Goal: Information Seeking & Learning: Learn about a topic

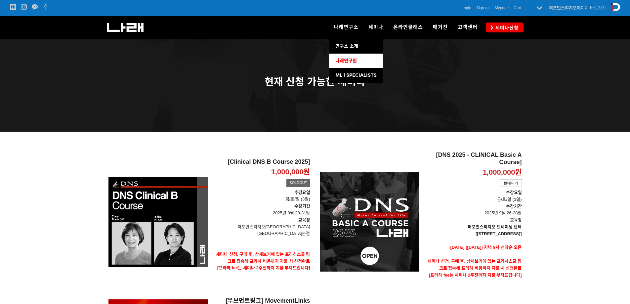
click at [351, 59] on span "나래연구원" at bounding box center [347, 61] width 22 height 6
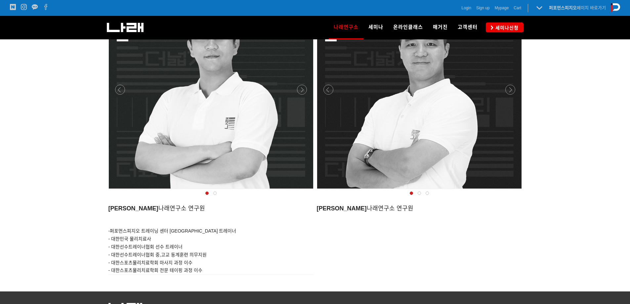
scroll to position [658, 0]
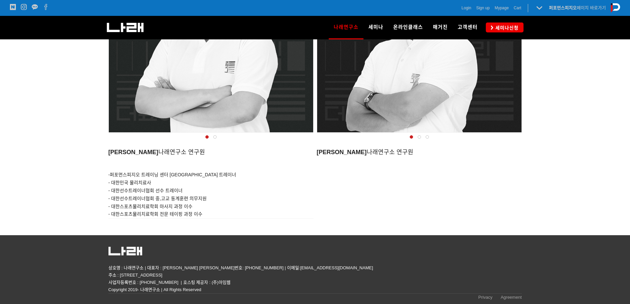
click at [419, 135] on span at bounding box center [419, 136] width 3 height 3
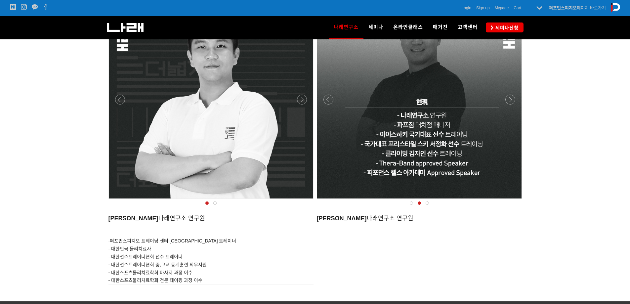
scroll to position [559, 0]
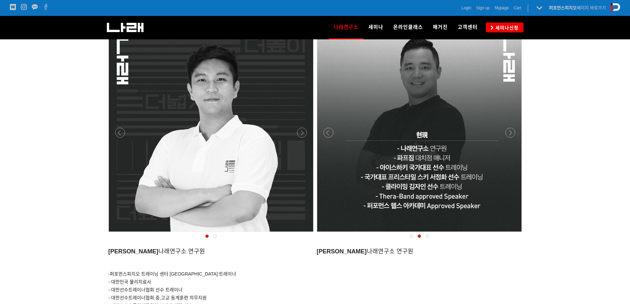
click at [428, 238] on div at bounding box center [428, 236] width 8 height 7
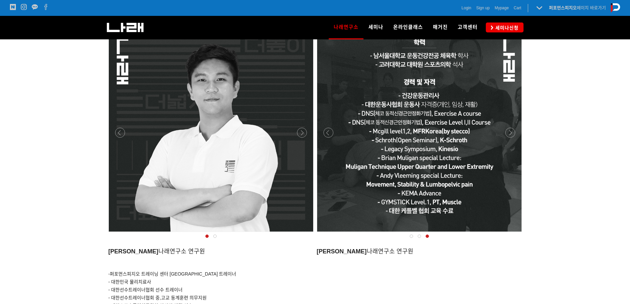
click at [213, 239] on div at bounding box center [215, 236] width 8 height 7
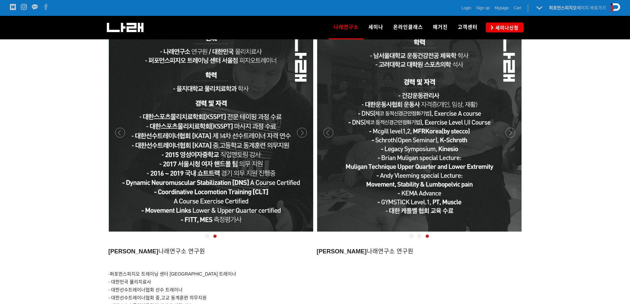
scroll to position [526, 0]
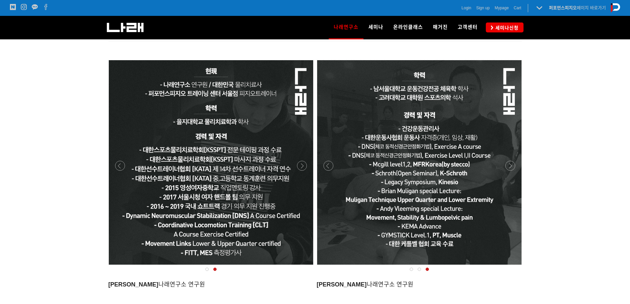
click at [298, 267] on div at bounding box center [211, 267] width 208 height 0
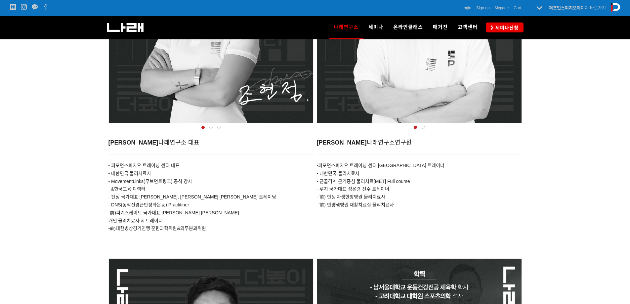
scroll to position [228, 0]
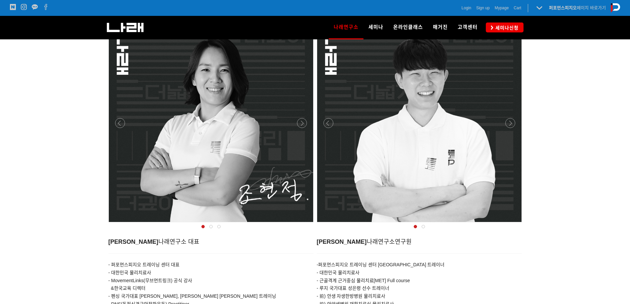
click at [425, 229] on div at bounding box center [424, 226] width 8 height 7
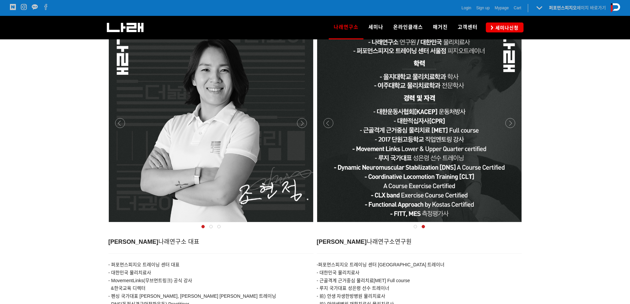
scroll to position [162, 0]
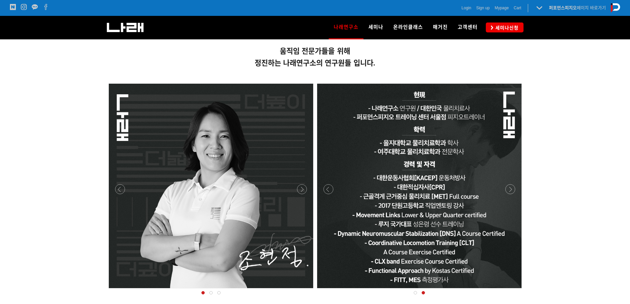
click at [416, 292] on span at bounding box center [415, 292] width 3 height 3
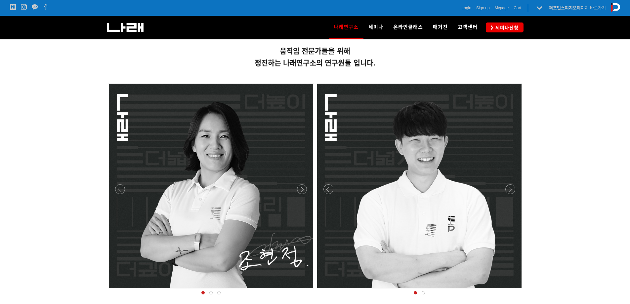
scroll to position [195, 0]
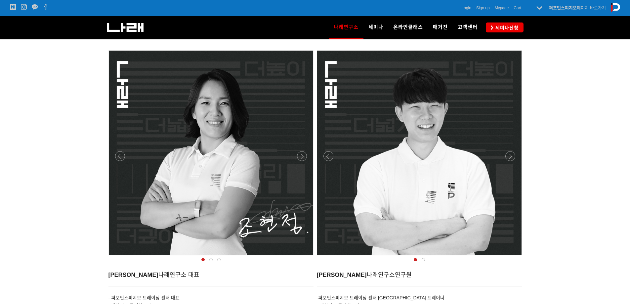
click at [210, 261] on div at bounding box center [211, 259] width 8 height 7
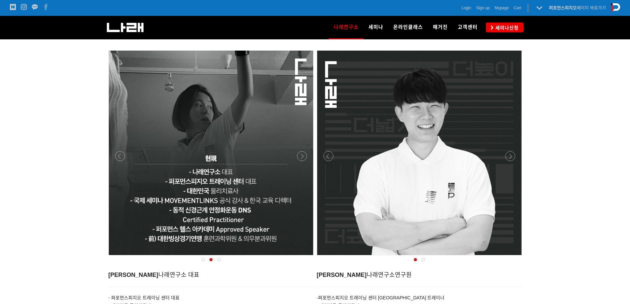
click at [218, 260] on span at bounding box center [218, 259] width 3 height 3
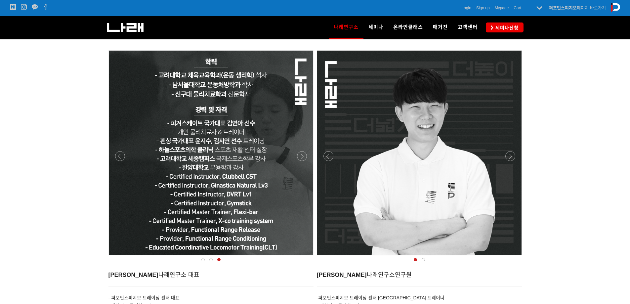
drag, startPoint x: 212, startPoint y: 260, endPoint x: 216, endPoint y: 282, distance: 22.3
click at [216, 282] on p at bounding box center [211, 282] width 205 height 7
click at [211, 261] on span at bounding box center [210, 259] width 3 height 3
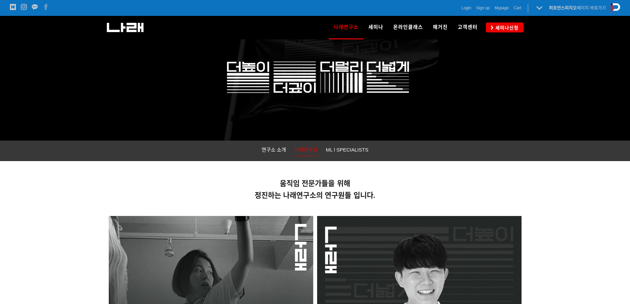
scroll to position [0, 0]
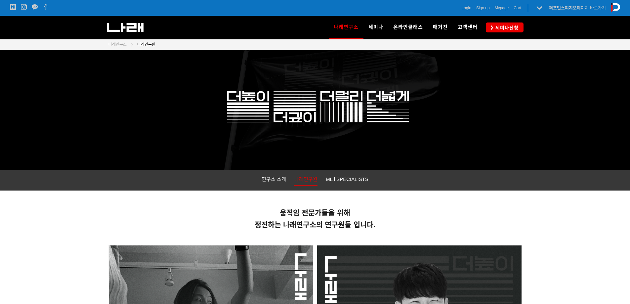
click at [341, 175] on div "연구소 소개 나래연구원 ML l SPECIALISTS" at bounding box center [316, 180] width 424 height 21
click at [342, 178] on span "ML l SPECIALISTS" at bounding box center [347, 179] width 43 height 6
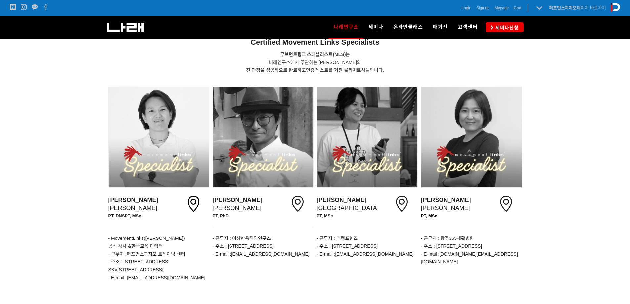
scroll to position [115, 0]
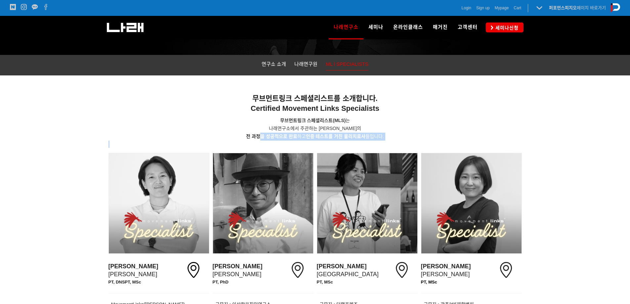
drag, startPoint x: 299, startPoint y: 141, endPoint x: 325, endPoint y: 144, distance: 25.7
click at [325, 144] on div "무브먼트링크 스페셜리스트를 소개합니다. Certified Movement Links Specialists 무브먼트링크 스페셜리스트 (MLS) …" at bounding box center [316, 113] width 414 height 68
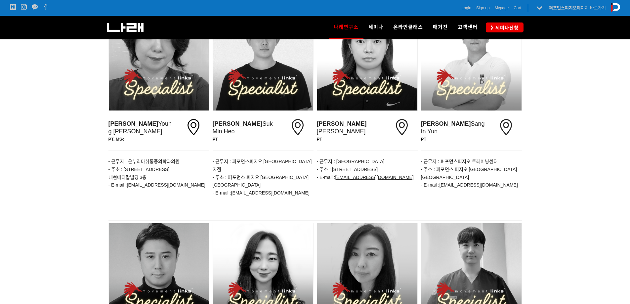
scroll to position [413, 0]
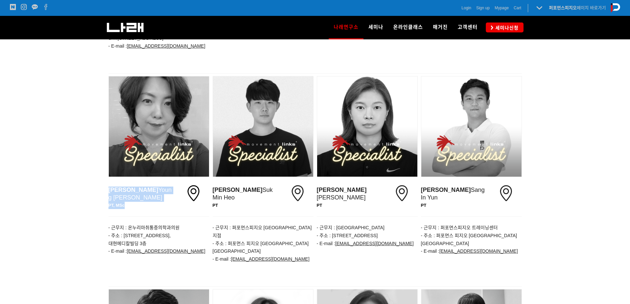
drag, startPoint x: 109, startPoint y: 185, endPoint x: 111, endPoint y: 192, distance: 7.5
click at [125, 187] on div "조영현 Young Hyun Cho PT, MSc" at bounding box center [142, 198] width 66 height 38
click at [83, 196] on div at bounding box center [315, 180] width 630 height 213
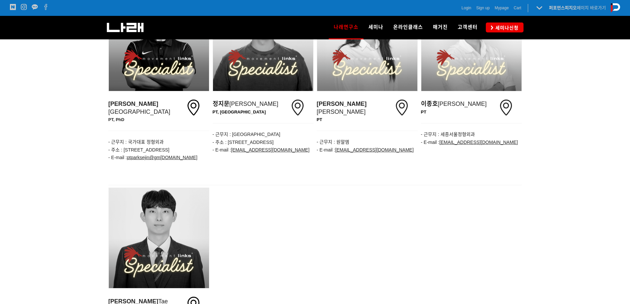
scroll to position [843, 0]
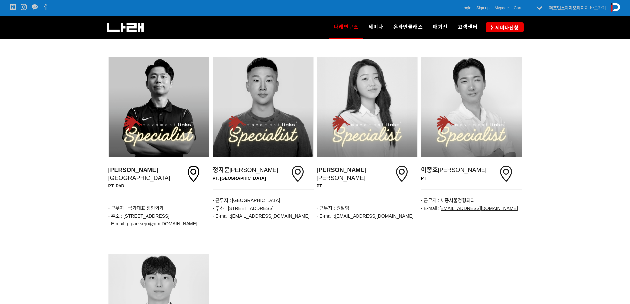
click at [385, 252] on div at bounding box center [367, 255] width 101 height 7
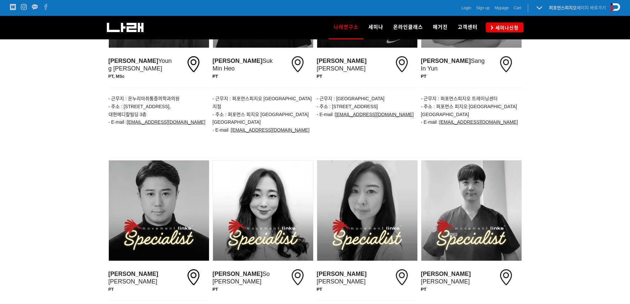
scroll to position [0, 0]
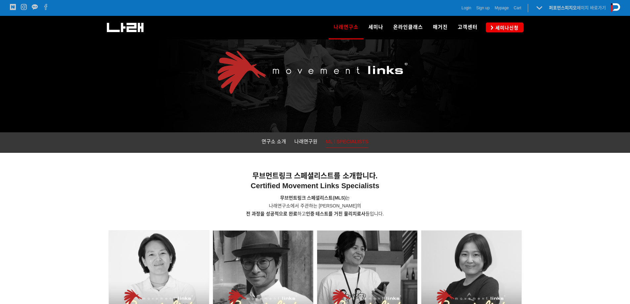
drag, startPoint x: 57, startPoint y: 190, endPoint x: 133, endPoint y: -25, distance: 228.6
